Goal: Task Accomplishment & Management: Manage account settings

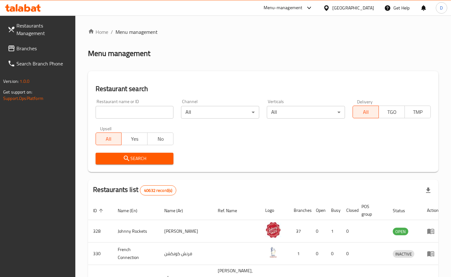
click at [119, 115] on input "search" at bounding box center [135, 112] width 78 height 13
type input "salam [GEOGRAPHIC_DATA]"
click button "Search" at bounding box center [135, 159] width 78 height 12
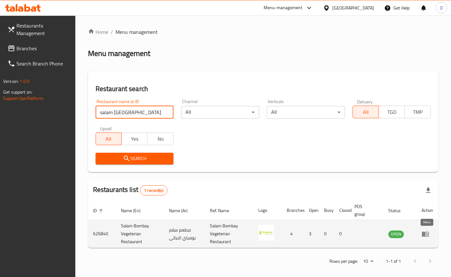
click at [424, 235] on icon "enhanced table" at bounding box center [425, 234] width 7 height 5
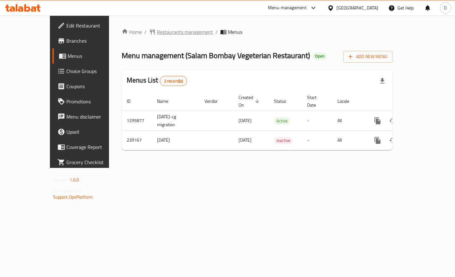
click at [175, 31] on span "Restaurants management" at bounding box center [185, 32] width 56 height 8
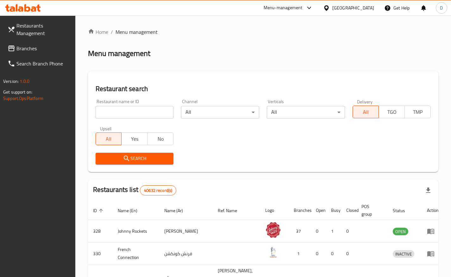
click at [36, 48] on span "Branches" at bounding box center [43, 49] width 54 height 8
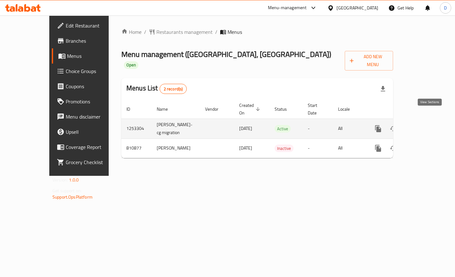
click at [428, 125] on icon "enhanced table" at bounding box center [424, 129] width 8 height 8
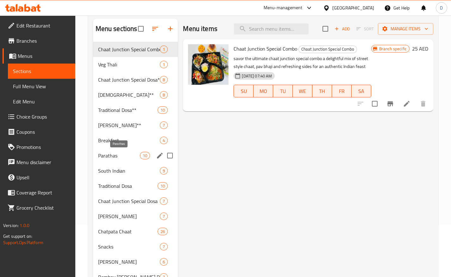
scroll to position [59, 0]
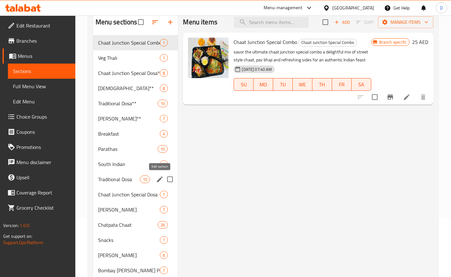
click at [159, 179] on icon "edit" at bounding box center [160, 179] width 6 height 6
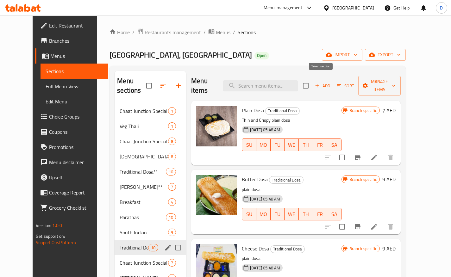
click at [312, 84] on input "checkbox" at bounding box center [305, 85] width 13 height 13
checkbox input "true"
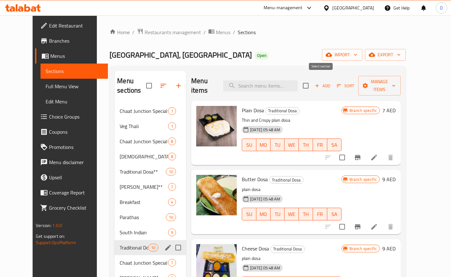
checkbox input "true"
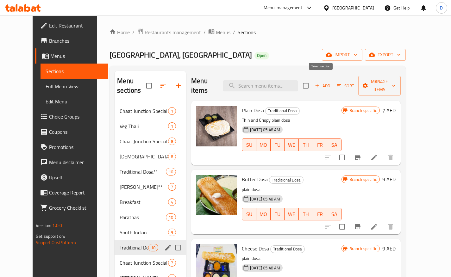
checkbox input "true"
click at [395, 79] on span "Manage items" at bounding box center [379, 86] width 32 height 16
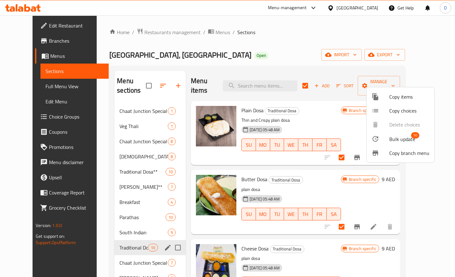
click at [399, 141] on span "Bulk update" at bounding box center [403, 139] width 26 height 8
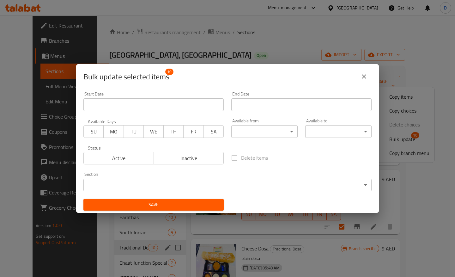
click at [153, 101] on input "Start Date" at bounding box center [153, 104] width 140 height 13
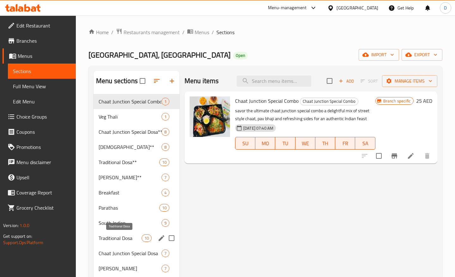
click at [123, 239] on span "Traditional Dosa" at bounding box center [120, 238] width 43 height 8
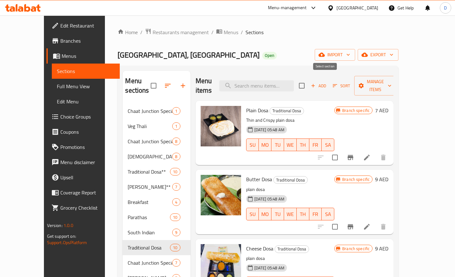
click at [309, 85] on input "checkbox" at bounding box center [301, 85] width 13 height 13
checkbox input "true"
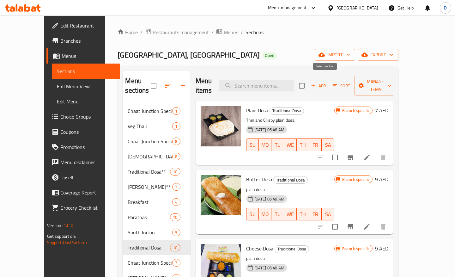
checkbox input "true"
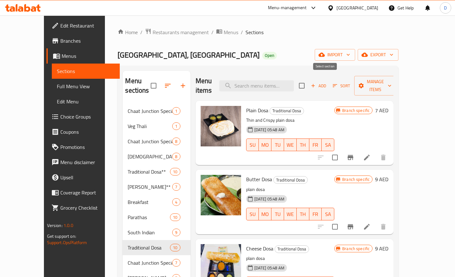
checkbox input "true"
click at [397, 85] on button "Manage items" at bounding box center [376, 86] width 42 height 20
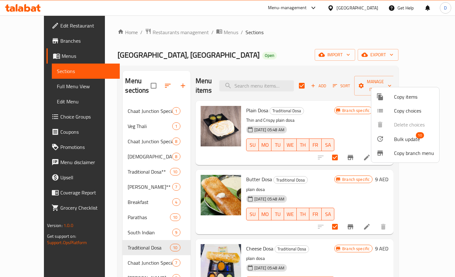
click at [407, 137] on span "Bulk update" at bounding box center [407, 139] width 26 height 8
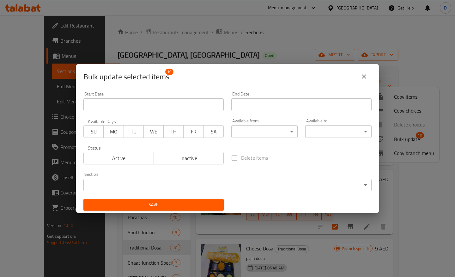
click at [283, 133] on body "​ Menu-management United Arab Emirates Get Help D Edit Restaurant Branches Menu…" at bounding box center [227, 146] width 455 height 262
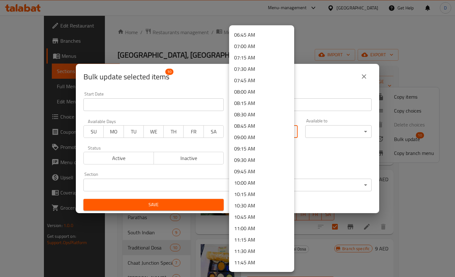
scroll to position [304, 0]
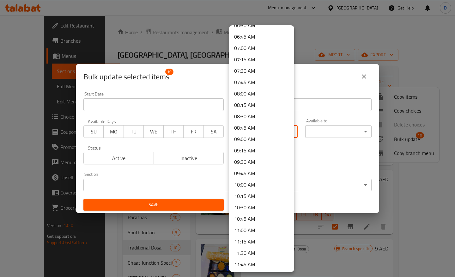
click at [257, 138] on li "09:00 AM" at bounding box center [261, 138] width 65 height 11
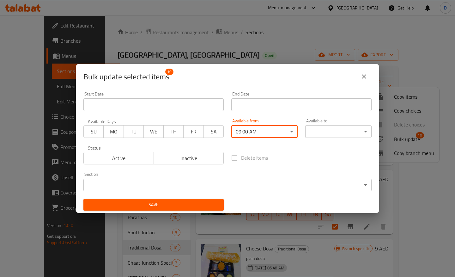
click at [326, 130] on body "​ Menu-management United Arab Emirates Get Help D Edit Restaurant Branches Menu…" at bounding box center [227, 146] width 455 height 262
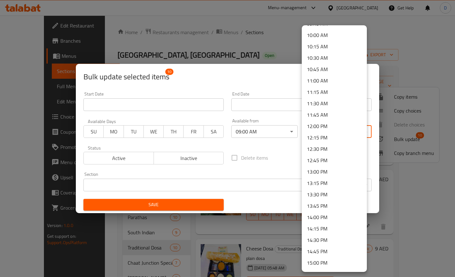
scroll to position [509, 0]
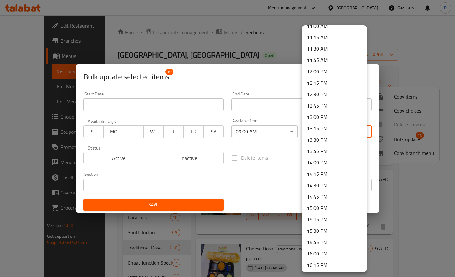
click at [327, 164] on li "14:00 PM" at bounding box center [334, 162] width 65 height 11
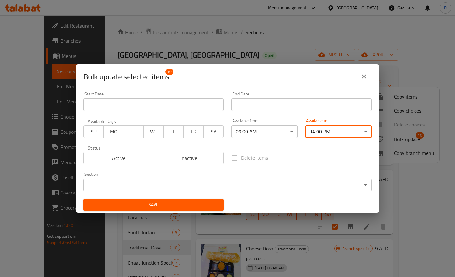
click at [278, 148] on div "Delete items" at bounding box center [302, 157] width 148 height 21
click at [98, 133] on span "SU" at bounding box center [93, 131] width 15 height 9
click at [108, 134] on span "MO" at bounding box center [113, 131] width 15 height 9
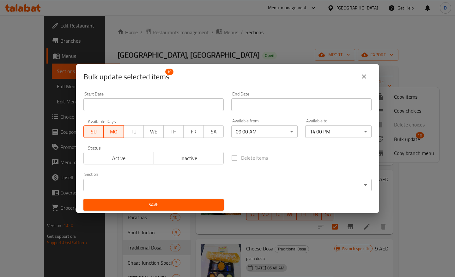
click at [132, 134] on span "TU" at bounding box center [134, 131] width 15 height 9
click at [147, 132] on span "WE" at bounding box center [153, 131] width 15 height 9
click at [169, 134] on span "TH" at bounding box center [173, 131] width 15 height 9
click at [188, 133] on span "FR" at bounding box center [194, 131] width 15 height 9
click at [213, 130] on span "SA" at bounding box center [214, 131] width 15 height 9
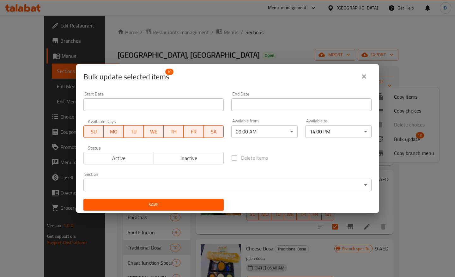
click at [146, 156] on span "Active" at bounding box center [118, 158] width 65 height 9
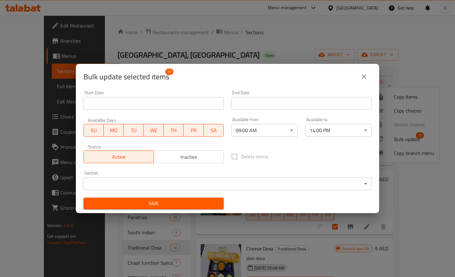
click at [264, 183] on body "​ Menu-management United Arab Emirates Get Help D Edit Restaurant Branches Menu…" at bounding box center [227, 146] width 455 height 262
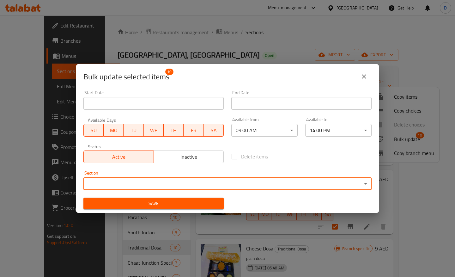
click at [164, 208] on button "Save" at bounding box center [153, 204] width 140 height 12
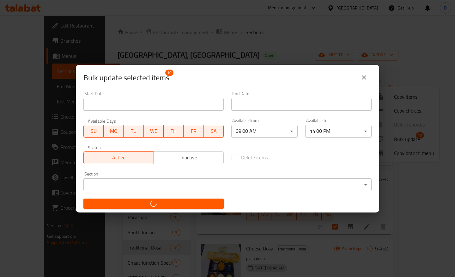
checkbox input "false"
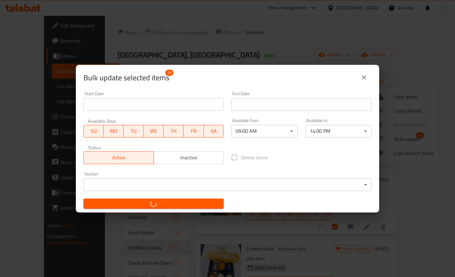
checkbox input "false"
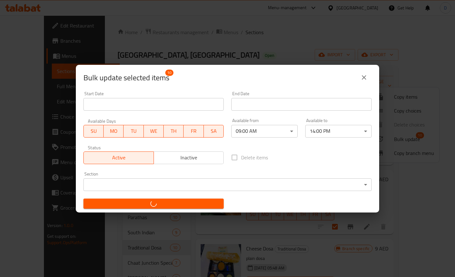
checkbox input "false"
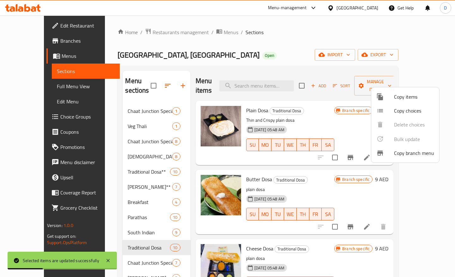
click at [326, 177] on div at bounding box center [227, 138] width 455 height 277
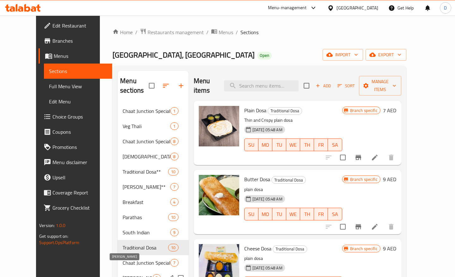
click at [127, 274] on span "Masala Dosa" at bounding box center [138, 278] width 30 height 8
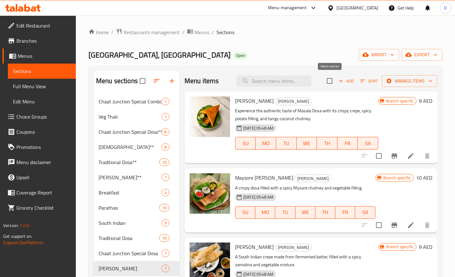
click at [329, 81] on input "checkbox" at bounding box center [329, 80] width 13 height 13
checkbox input "true"
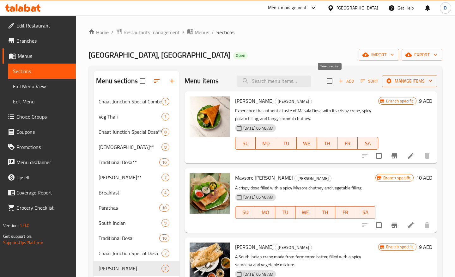
checkbox input "true"
click at [394, 82] on span "Manage items" at bounding box center [409, 81] width 45 height 8
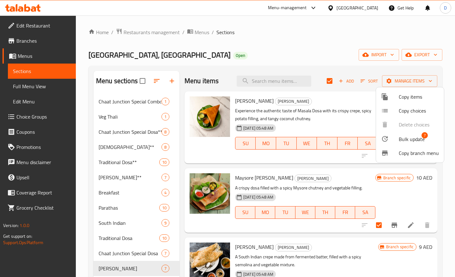
click at [395, 139] on div at bounding box center [390, 139] width 18 height 8
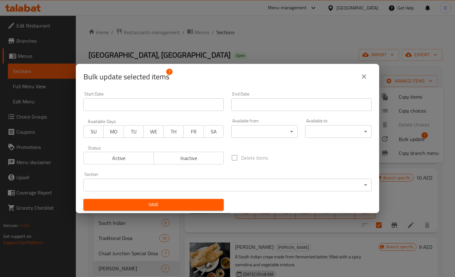
click at [248, 132] on body "​ Menu-management United Arab Emirates Get Help D Edit Restaurant Branches Menu…" at bounding box center [227, 146] width 455 height 262
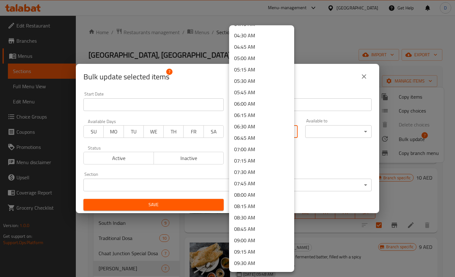
scroll to position [205, 0]
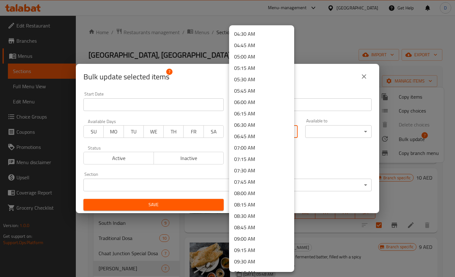
click at [248, 236] on li "09:00 AM" at bounding box center [261, 238] width 65 height 11
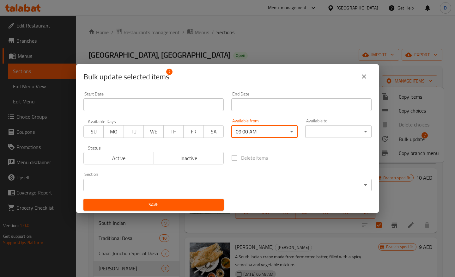
click at [322, 129] on body "​ Menu-management United Arab Emirates Get Help D Edit Restaurant Branches Menu…" at bounding box center [227, 146] width 455 height 262
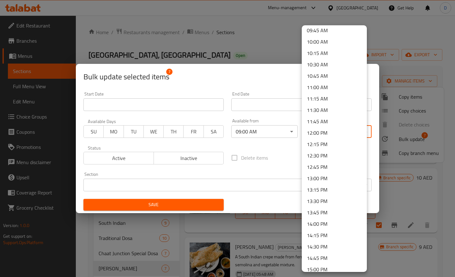
scroll to position [455, 0]
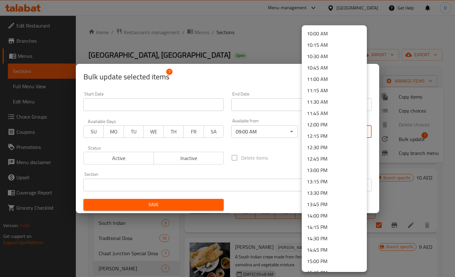
click at [324, 214] on li "14:00 PM" at bounding box center [334, 215] width 65 height 11
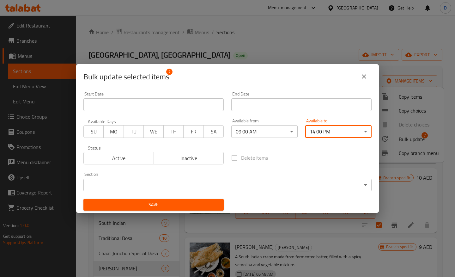
click at [277, 157] on div "Delete items" at bounding box center [302, 157] width 148 height 21
click at [211, 134] on span "SA" at bounding box center [214, 131] width 15 height 9
click at [196, 135] on span "FR" at bounding box center [193, 131] width 15 height 9
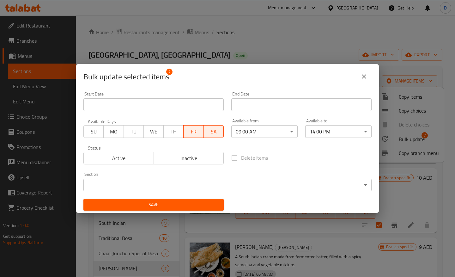
click at [173, 134] on span "TH" at bounding box center [173, 131] width 15 height 9
click at [147, 135] on span "WE" at bounding box center [153, 131] width 15 height 9
click at [135, 133] on span "TU" at bounding box center [133, 131] width 15 height 9
click at [115, 134] on span "MO" at bounding box center [113, 131] width 15 height 9
click at [100, 135] on span "SU" at bounding box center [93, 131] width 15 height 9
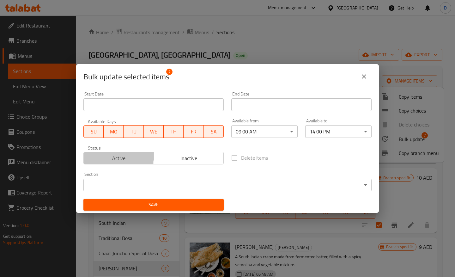
click at [111, 154] on span "Active" at bounding box center [118, 158] width 65 height 9
click at [173, 206] on span "Save" at bounding box center [154, 205] width 130 height 8
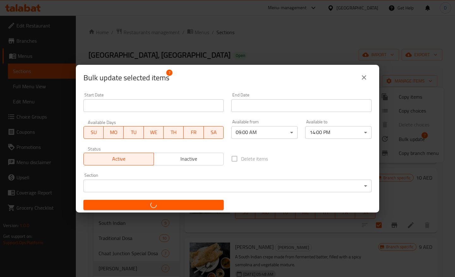
checkbox input "false"
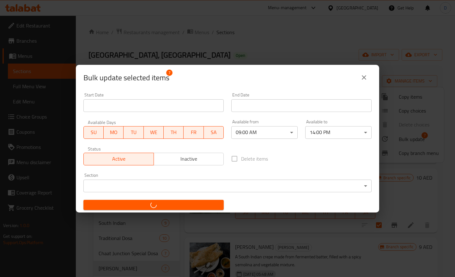
checkbox input "false"
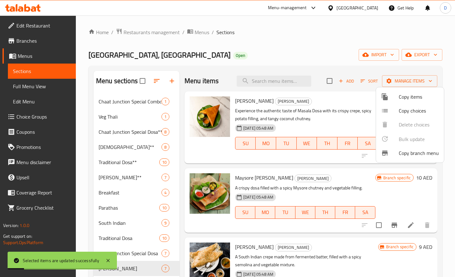
click at [312, 65] on div at bounding box center [227, 138] width 455 height 277
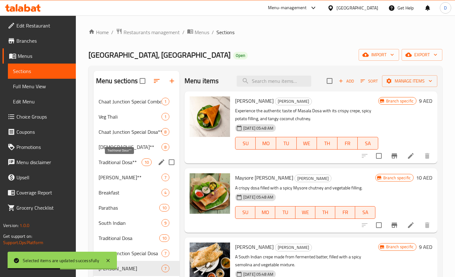
click at [135, 162] on span "Traditional Dosa**" at bounding box center [120, 162] width 43 height 8
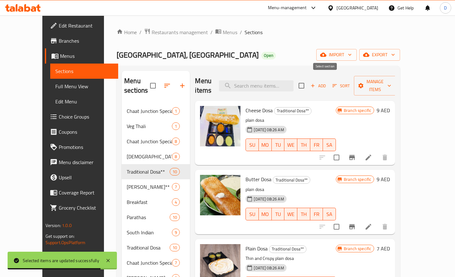
click at [308, 81] on input "checkbox" at bounding box center [301, 85] width 13 height 13
checkbox input "true"
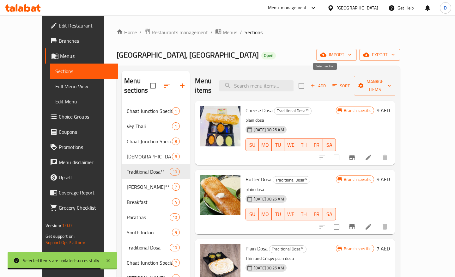
checkbox input "true"
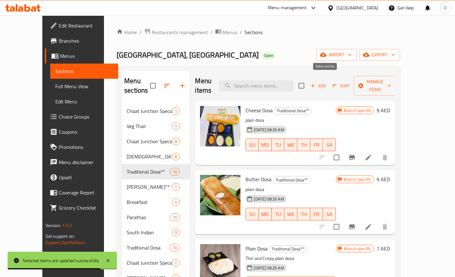
checkbox input "true"
click at [391, 84] on span "Manage items" at bounding box center [375, 86] width 32 height 16
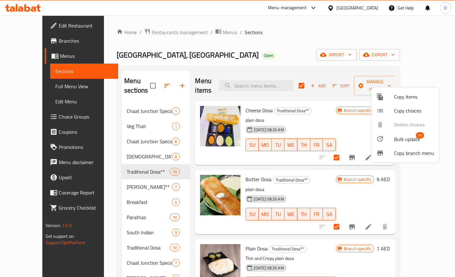
click at [400, 140] on span "Bulk update" at bounding box center [407, 139] width 26 height 8
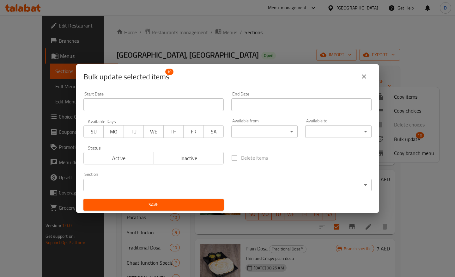
click at [237, 133] on body "​ Menu-management United Arab Emirates Get Help D Edit Restaurant Branches Menu…" at bounding box center [227, 146] width 455 height 262
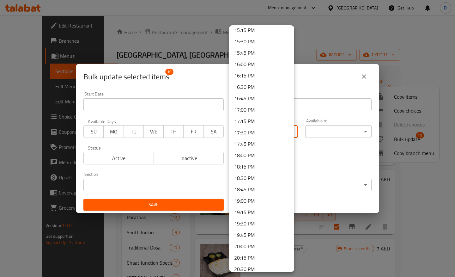
scroll to position [680, 0]
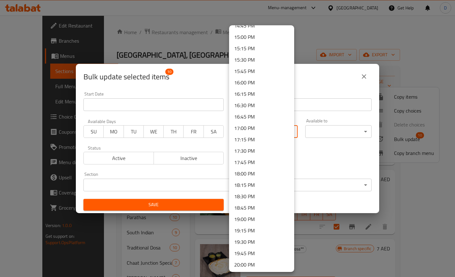
click at [263, 171] on li "18:00 PM" at bounding box center [261, 173] width 65 height 11
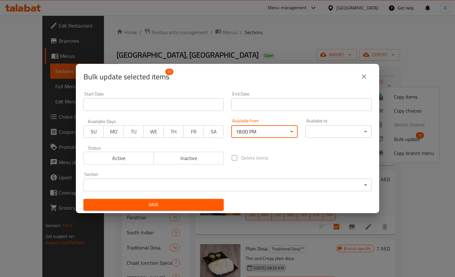
click at [321, 130] on body "​ Menu-management United Arab Emirates Get Help D Edit Restaurant Branches Menu…" at bounding box center [227, 146] width 455 height 262
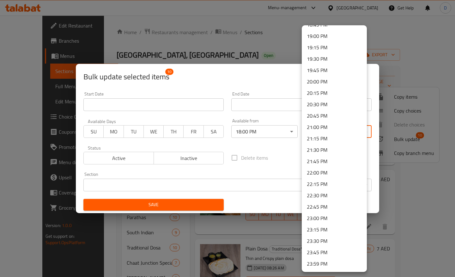
scroll to position [862, 0]
click at [330, 255] on li "23:45 PM" at bounding box center [334, 252] width 65 height 11
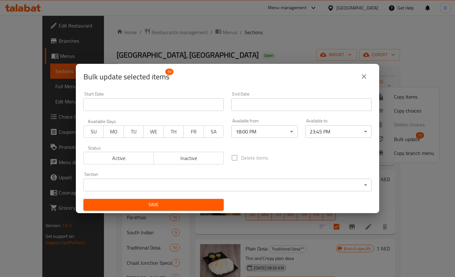
click at [306, 157] on div "Delete items" at bounding box center [302, 157] width 148 height 21
click at [206, 136] on button "SA" at bounding box center [214, 131] width 20 height 13
click at [193, 136] on button "FR" at bounding box center [193, 131] width 20 height 13
click at [171, 135] on span "TH" at bounding box center [173, 131] width 15 height 9
click at [155, 134] on span "WE" at bounding box center [153, 131] width 15 height 9
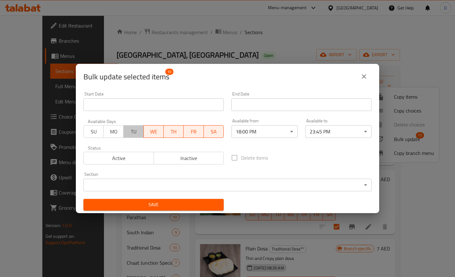
click at [135, 137] on button "TU" at bounding box center [133, 131] width 20 height 13
click at [113, 131] on span "MO" at bounding box center [113, 131] width 15 height 9
click at [98, 133] on span "SU" at bounding box center [93, 131] width 15 height 9
click at [142, 160] on span "Active" at bounding box center [118, 158] width 65 height 9
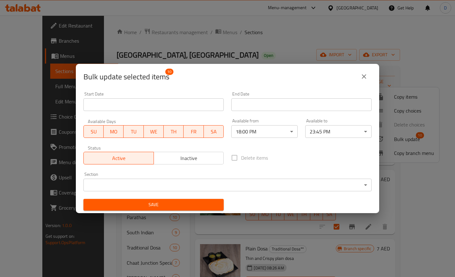
click at [178, 204] on span "Save" at bounding box center [154, 205] width 130 height 8
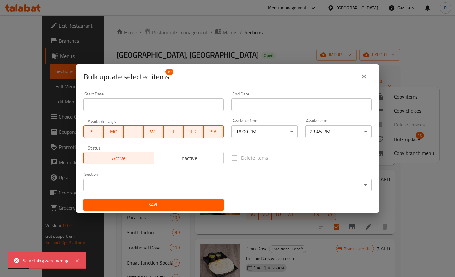
click at [178, 204] on span "Save" at bounding box center [154, 205] width 130 height 8
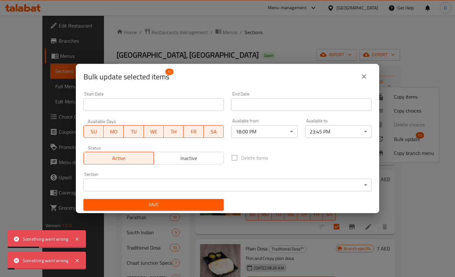
click at [178, 204] on span "Save" at bounding box center [154, 205] width 130 height 8
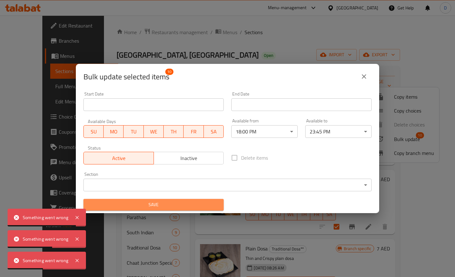
click at [182, 204] on span "Save" at bounding box center [154, 205] width 130 height 8
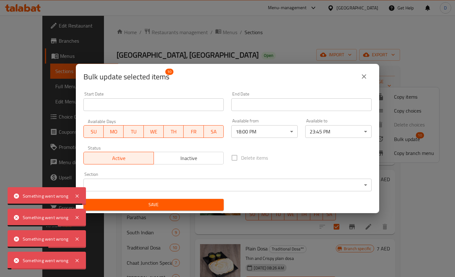
click at [208, 187] on body "Something went wrong Something went wrong Something went wrong Something went w…" at bounding box center [227, 146] width 455 height 262
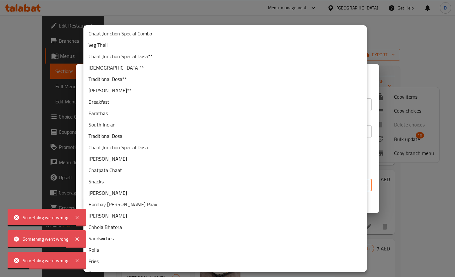
click at [212, 78] on li "Traditional Dosa**" at bounding box center [225, 78] width 284 height 11
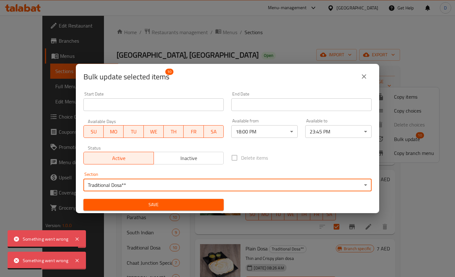
click at [165, 204] on span "Save" at bounding box center [154, 205] width 130 height 8
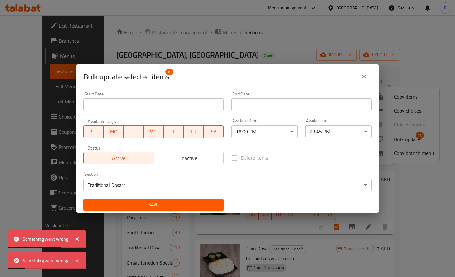
click at [197, 102] on input "Start Date" at bounding box center [153, 104] width 140 height 13
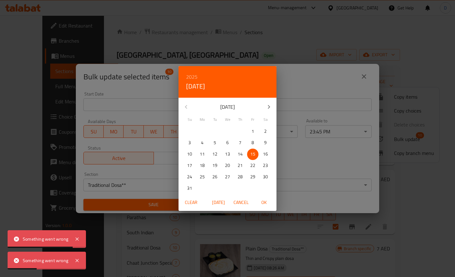
click at [252, 155] on p "15" at bounding box center [252, 154] width 5 height 8
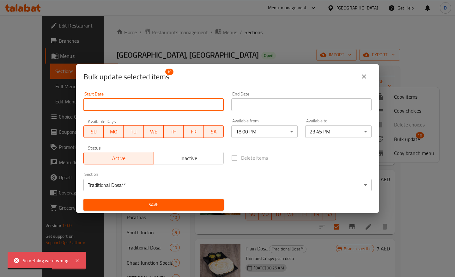
click at [364, 73] on icon "close" at bounding box center [365, 77] width 8 height 8
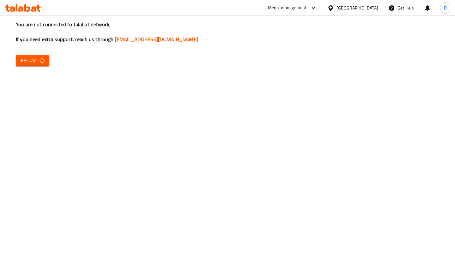
click at [39, 56] on button "Reload" at bounding box center [33, 61] width 34 height 12
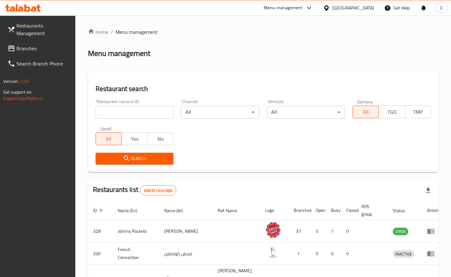
click at [40, 46] on span "Branches" at bounding box center [43, 49] width 54 height 8
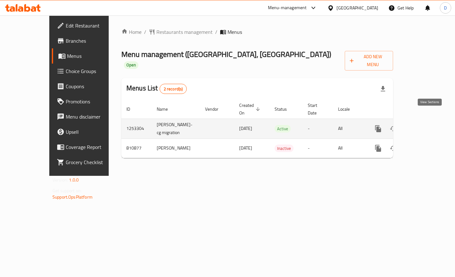
click at [427, 126] on icon "enhanced table" at bounding box center [424, 129] width 6 height 6
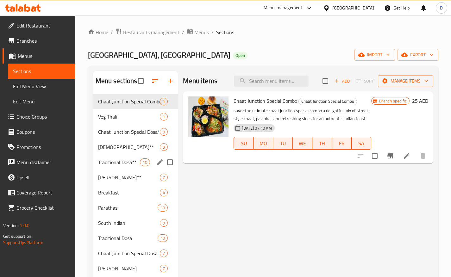
click at [119, 167] on div "Traditional Dosa** 10" at bounding box center [135, 162] width 85 height 15
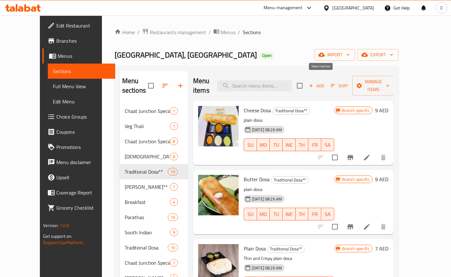
click at [306, 83] on input "checkbox" at bounding box center [299, 85] width 13 height 13
checkbox input "true"
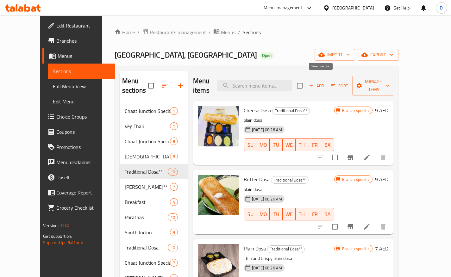
checkbox input "true"
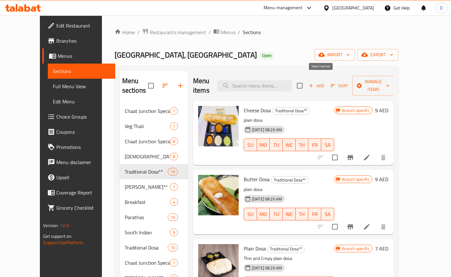
checkbox input "true"
click at [388, 78] on span "Manage items" at bounding box center [373, 86] width 32 height 16
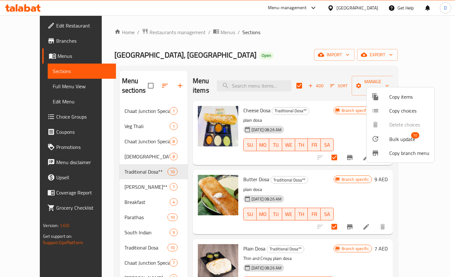
click at [402, 138] on span "Bulk update" at bounding box center [403, 139] width 26 height 8
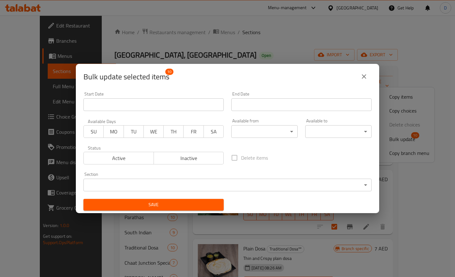
click at [263, 133] on body "​ Menu-management United Arab Emirates Get Help D Edit Restaurant Branches Menu…" at bounding box center [227, 146] width 455 height 262
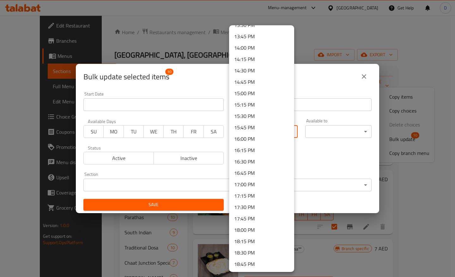
scroll to position [628, 0]
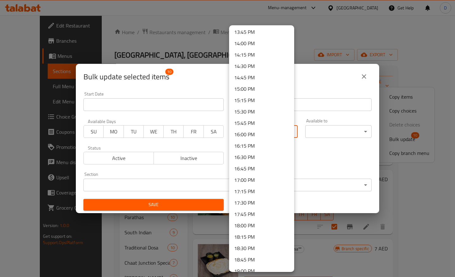
click at [251, 229] on li "18:00 PM" at bounding box center [261, 225] width 65 height 11
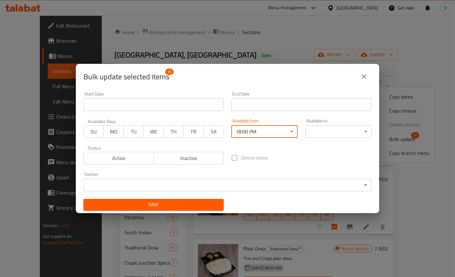
click at [319, 132] on body "​ Menu-management United Arab Emirates Get Help D Edit Restaurant Branches Menu…" at bounding box center [227, 146] width 455 height 262
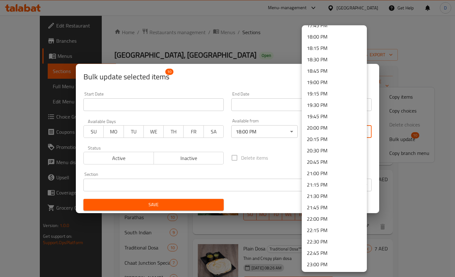
scroll to position [863, 0]
click at [328, 253] on li "23:45 PM" at bounding box center [334, 252] width 65 height 11
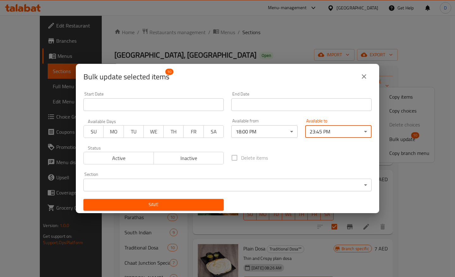
click at [211, 134] on span "SA" at bounding box center [214, 131] width 15 height 9
click at [190, 132] on span "FR" at bounding box center [193, 131] width 15 height 9
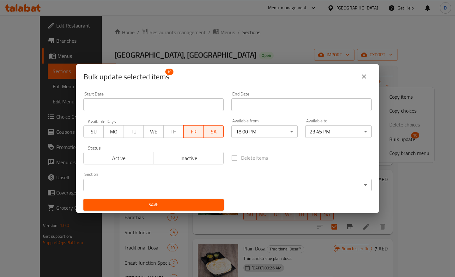
click at [170, 137] on button "TH" at bounding box center [174, 131] width 20 height 13
click at [154, 135] on span "WE" at bounding box center [153, 131] width 15 height 9
click at [137, 133] on span "TU" at bounding box center [133, 131] width 15 height 9
click at [113, 134] on span "MO" at bounding box center [113, 131] width 15 height 9
click at [98, 134] on span "SU" at bounding box center [93, 131] width 15 height 9
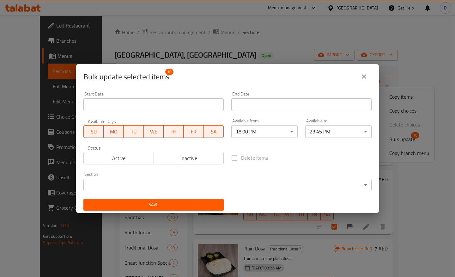
click at [108, 158] on span "Active" at bounding box center [118, 158] width 65 height 9
click at [184, 202] on span "Save" at bounding box center [154, 205] width 130 height 8
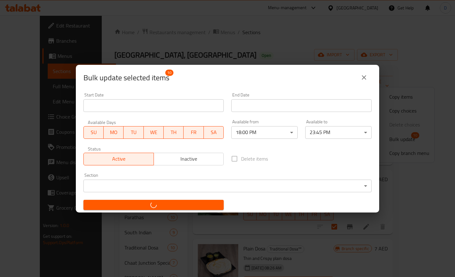
checkbox input "false"
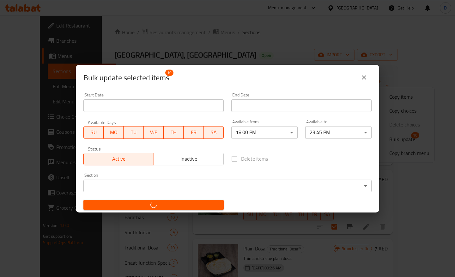
checkbox input "false"
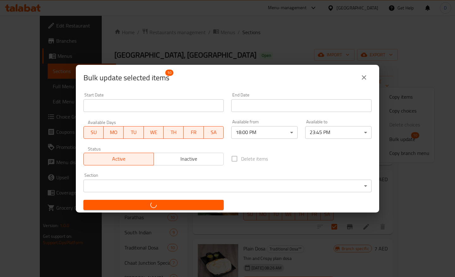
checkbox input "false"
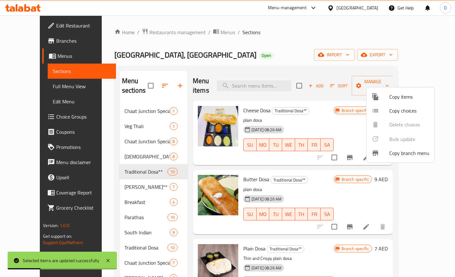
click at [124, 179] on div at bounding box center [227, 138] width 455 height 277
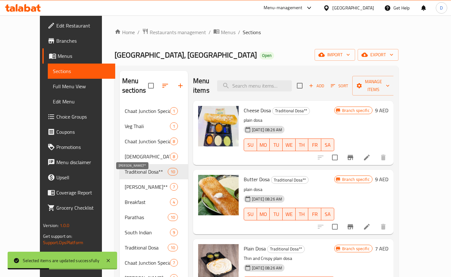
click at [133, 183] on span "Masala Dosa**" at bounding box center [147, 187] width 45 height 8
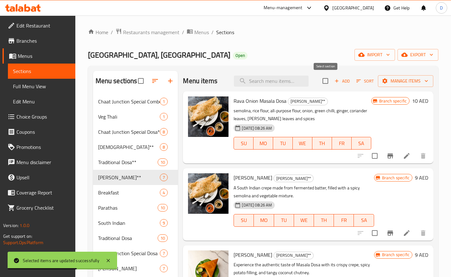
click at [321, 81] on input "checkbox" at bounding box center [324, 80] width 13 height 13
checkbox input "true"
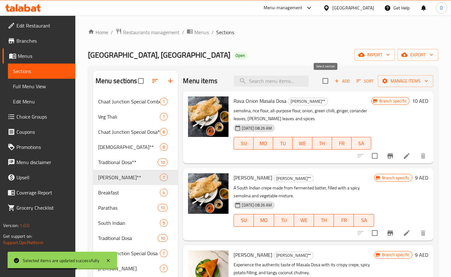
checkbox input "true"
click at [384, 82] on icon "button" at bounding box center [384, 81] width 6 height 6
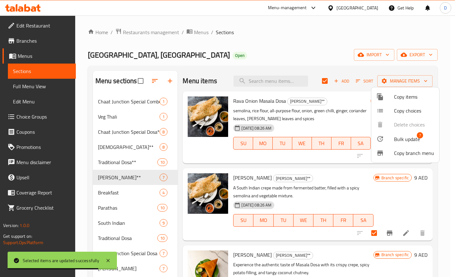
click at [401, 139] on span "Bulk update" at bounding box center [407, 139] width 26 height 8
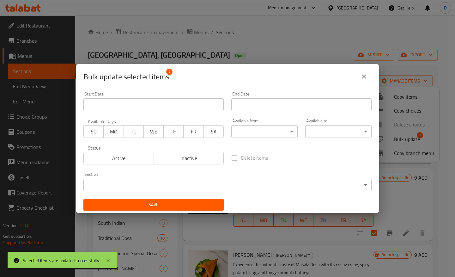
click at [270, 129] on body "Selected items are updated successfully ​ Menu-management United Arab Emirates …" at bounding box center [227, 146] width 455 height 262
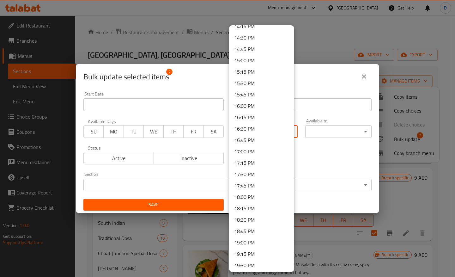
scroll to position [657, 0]
click at [268, 195] on li "18:00 PM" at bounding box center [261, 195] width 65 height 11
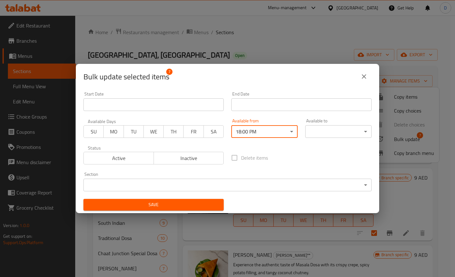
click at [320, 128] on body "​ Menu-management United Arab Emirates Get Help D Edit Restaurant Branches Menu…" at bounding box center [227, 146] width 455 height 262
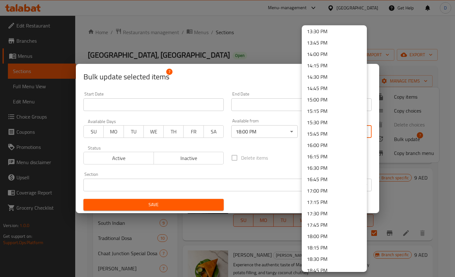
scroll to position [863, 0]
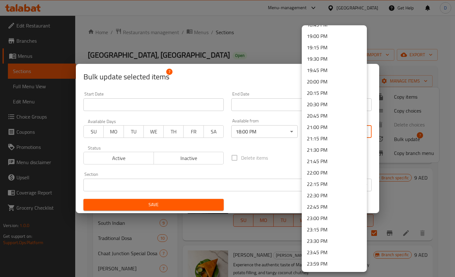
click at [320, 255] on li "23:45 PM" at bounding box center [334, 252] width 65 height 11
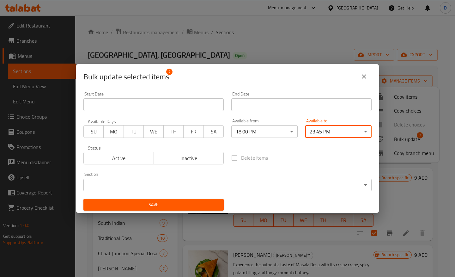
click at [279, 155] on div "Delete items" at bounding box center [302, 157] width 148 height 21
click at [215, 134] on span "SA" at bounding box center [214, 131] width 15 height 9
click at [197, 134] on span "FR" at bounding box center [193, 131] width 15 height 9
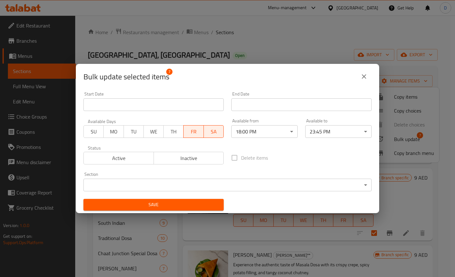
click at [181, 132] on button "TH" at bounding box center [174, 131] width 20 height 13
click at [155, 132] on span "WE" at bounding box center [153, 131] width 15 height 9
click at [137, 134] on span "TU" at bounding box center [133, 131] width 15 height 9
click at [116, 134] on span "MO" at bounding box center [113, 131] width 15 height 9
click at [100, 134] on span "SU" at bounding box center [93, 131] width 15 height 9
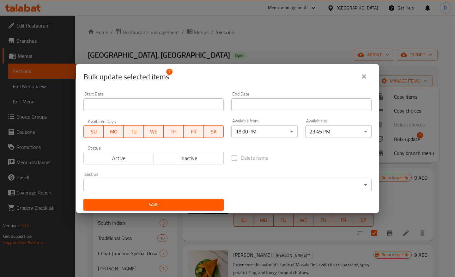
scroll to position [1, 0]
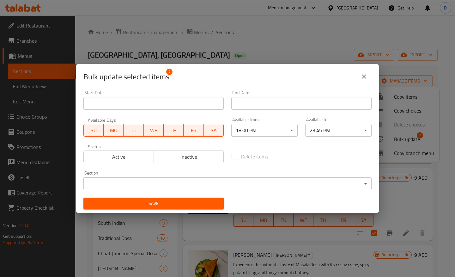
click at [192, 202] on span "Save" at bounding box center [154, 204] width 130 height 8
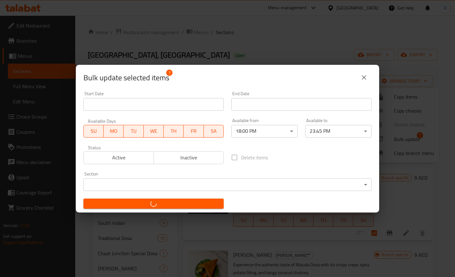
checkbox input "false"
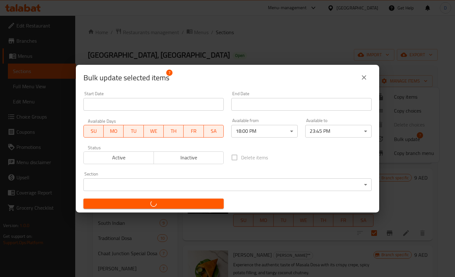
checkbox input "false"
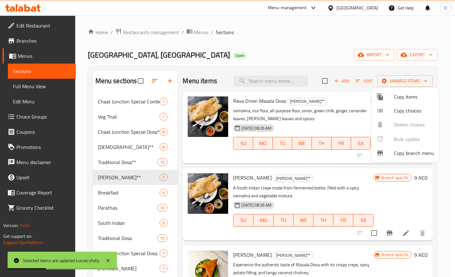
click at [352, 71] on div at bounding box center [227, 138] width 455 height 277
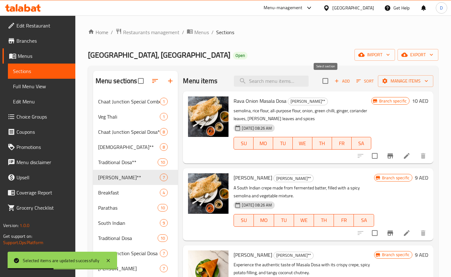
click at [327, 80] on input "checkbox" at bounding box center [324, 80] width 13 height 13
checkbox input "true"
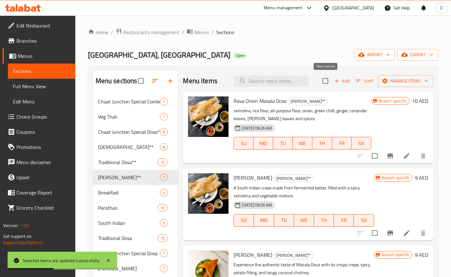
checkbox input "true"
click at [402, 83] on span "Manage items" at bounding box center [405, 81] width 45 height 8
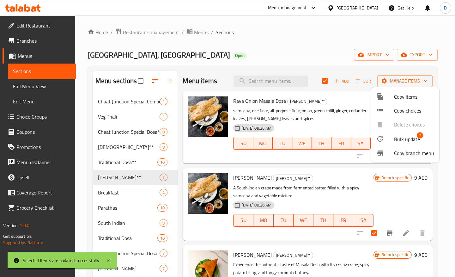
click at [410, 140] on span "Bulk update" at bounding box center [407, 139] width 26 height 8
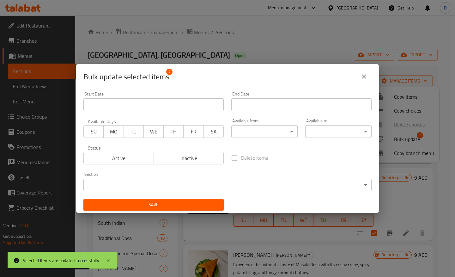
click at [129, 155] on span "Active" at bounding box center [118, 158] width 65 height 9
click at [158, 205] on span "Save" at bounding box center [154, 205] width 130 height 8
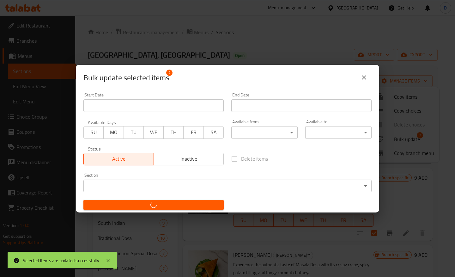
checkbox input "false"
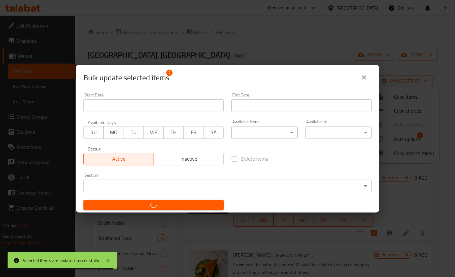
checkbox input "false"
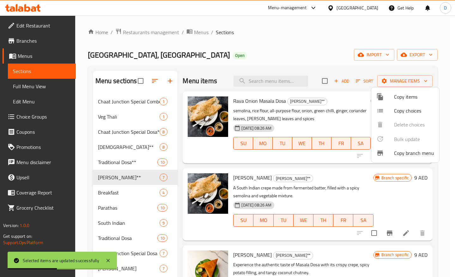
click at [365, 70] on div at bounding box center [227, 138] width 455 height 277
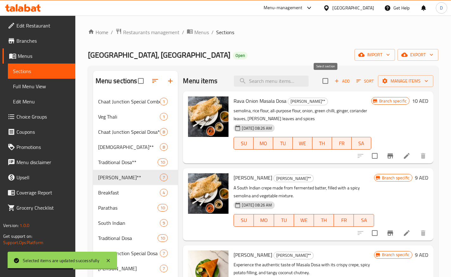
click at [325, 80] on input "checkbox" at bounding box center [324, 80] width 13 height 13
checkbox input "true"
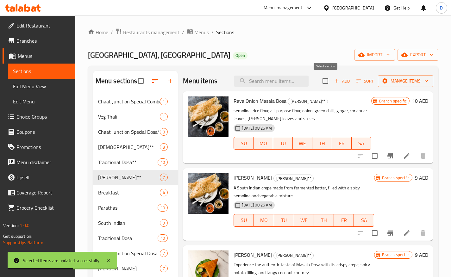
checkbox input "true"
click at [402, 82] on span "Manage items" at bounding box center [405, 81] width 45 height 8
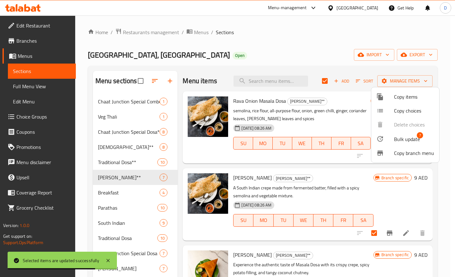
click at [401, 140] on span "Bulk update" at bounding box center [407, 139] width 26 height 8
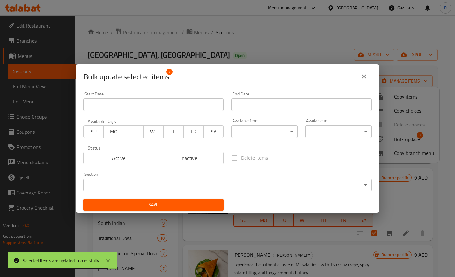
click at [243, 133] on body "Selected items are updated successfully ​ Menu-management United Arab Emirates …" at bounding box center [227, 146] width 455 height 262
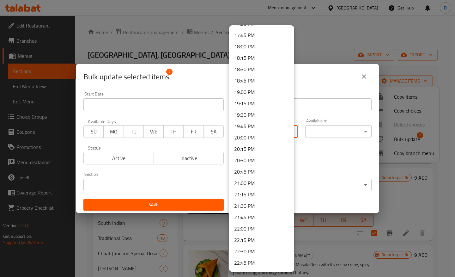
scroll to position [805, 0]
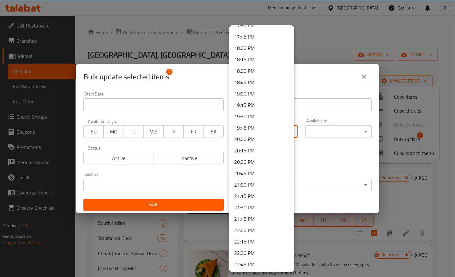
click at [258, 44] on li "18:00 PM" at bounding box center [261, 47] width 65 height 11
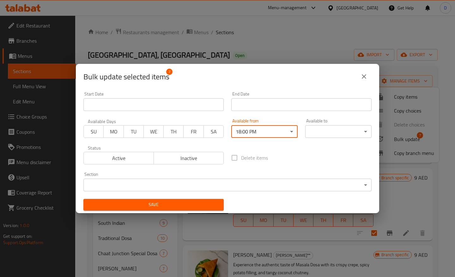
click at [337, 130] on body "​ Menu-management United Arab Emirates Get Help D Edit Restaurant Branches Menu…" at bounding box center [227, 146] width 455 height 262
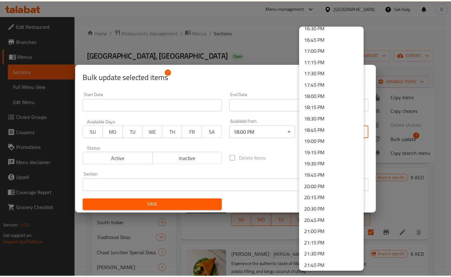
scroll to position [863, 0]
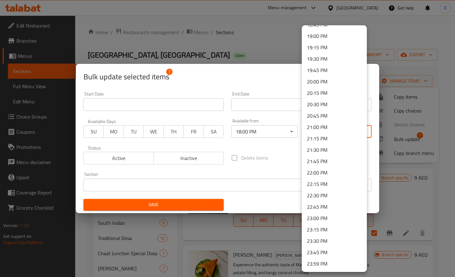
click at [331, 250] on li "23:45 PM" at bounding box center [334, 252] width 65 height 11
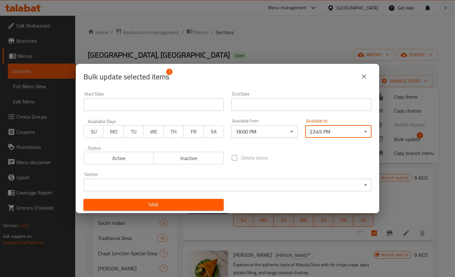
click at [210, 133] on span "SA" at bounding box center [214, 131] width 15 height 9
click at [142, 153] on button "Active" at bounding box center [118, 158] width 71 height 13
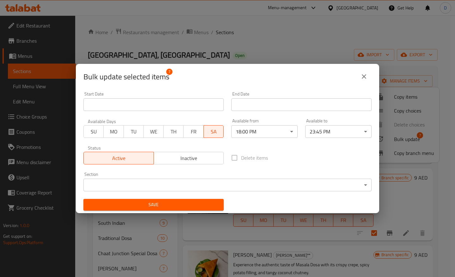
click at [95, 131] on span "SU" at bounding box center [93, 131] width 15 height 9
click at [112, 131] on span "MO" at bounding box center [113, 131] width 15 height 9
click at [132, 132] on span "TU" at bounding box center [134, 131] width 15 height 9
click at [157, 133] on span "WE" at bounding box center [153, 131] width 15 height 9
click at [170, 133] on span "TH" at bounding box center [173, 131] width 15 height 9
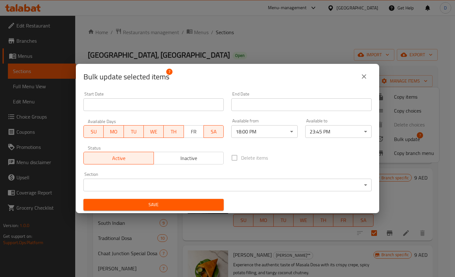
click at [190, 133] on span "FR" at bounding box center [194, 131] width 15 height 9
click at [179, 201] on span "Save" at bounding box center [154, 205] width 130 height 8
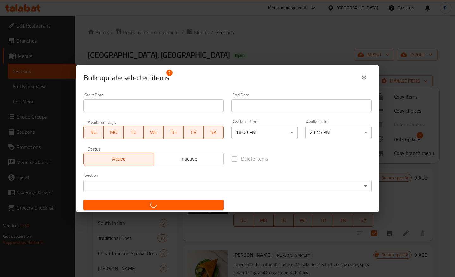
checkbox input "false"
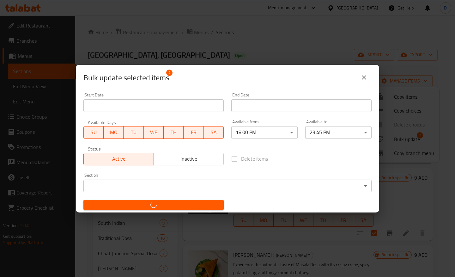
checkbox input "false"
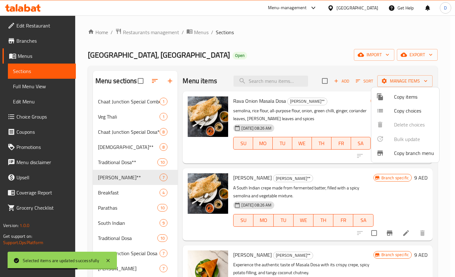
click at [291, 48] on div at bounding box center [227, 138] width 455 height 277
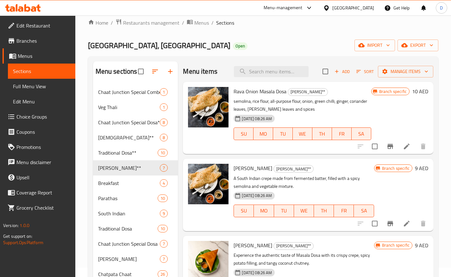
scroll to position [0, 0]
